Goal: Navigation & Orientation: Find specific page/section

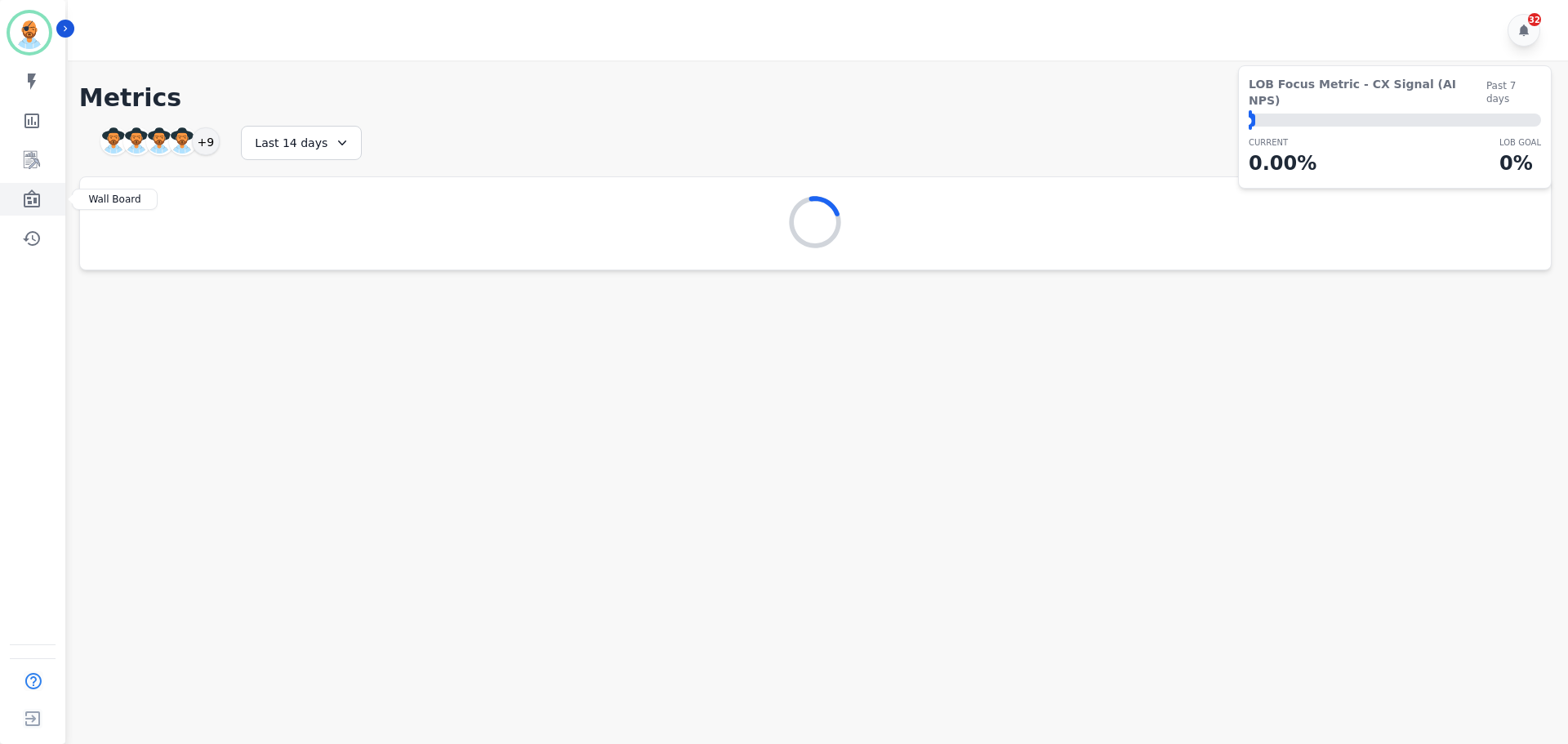
click at [39, 193] on icon "Sidebar" at bounding box center [32, 200] width 20 height 20
